Goal: Information Seeking & Learning: Learn about a topic

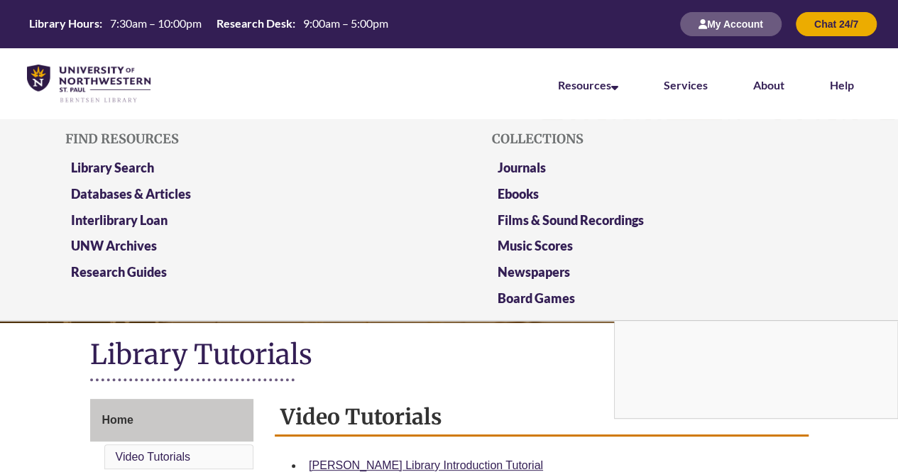
click at [592, 72] on li "Resources Find Resources Library Search Databases & Articles Interlibrary Loan …" at bounding box center [588, 83] width 106 height 71
click at [604, 79] on link "Resources" at bounding box center [588, 86] width 60 height 16
click at [151, 165] on link "Library Search" at bounding box center [112, 169] width 83 height 18
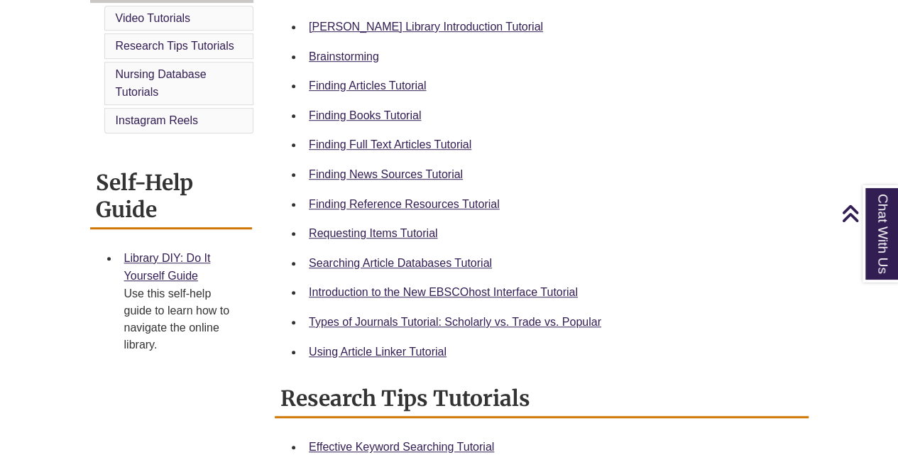
scroll to position [440, 0]
click at [366, 170] on link "Finding News Sources Tutorial" at bounding box center [386, 174] width 154 height 12
